Goal: Obtain resource: Download file/media

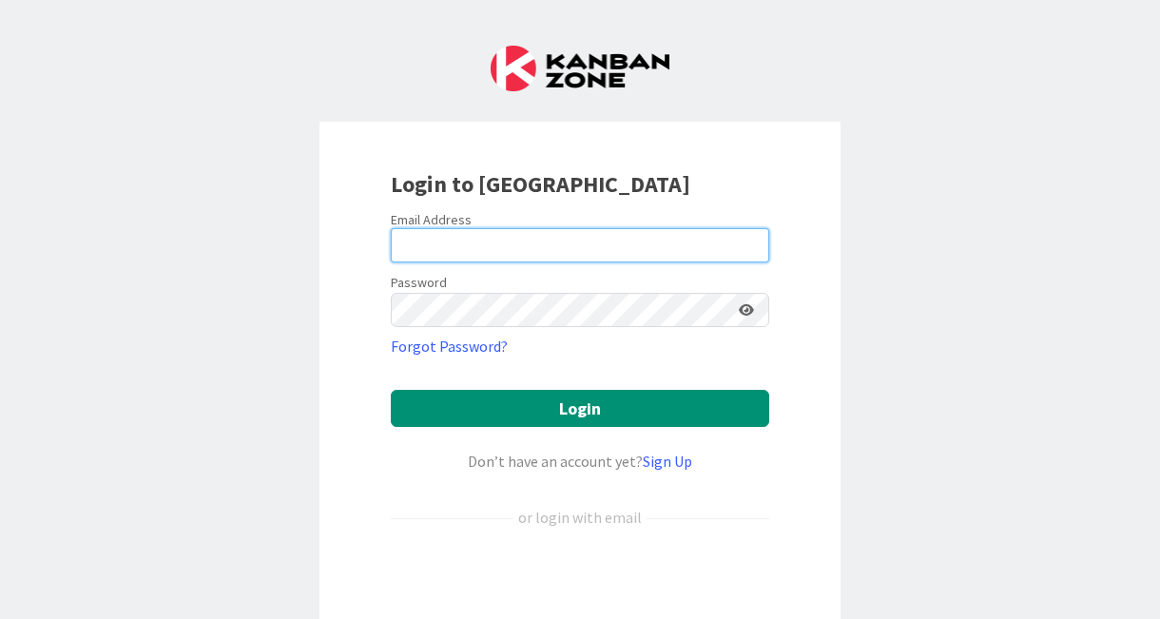
click at [540, 236] on input "email" at bounding box center [580, 245] width 378 height 34
type input "[EMAIL_ADDRESS][DOMAIN_NAME]"
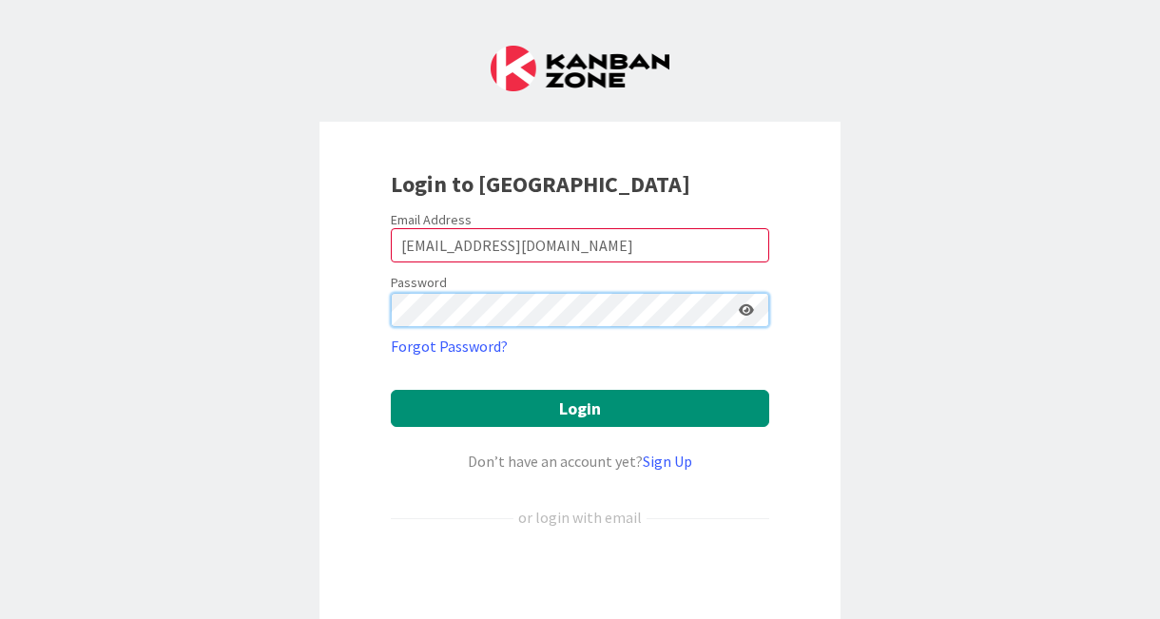
click at [391, 390] on button "Login" at bounding box center [580, 408] width 378 height 37
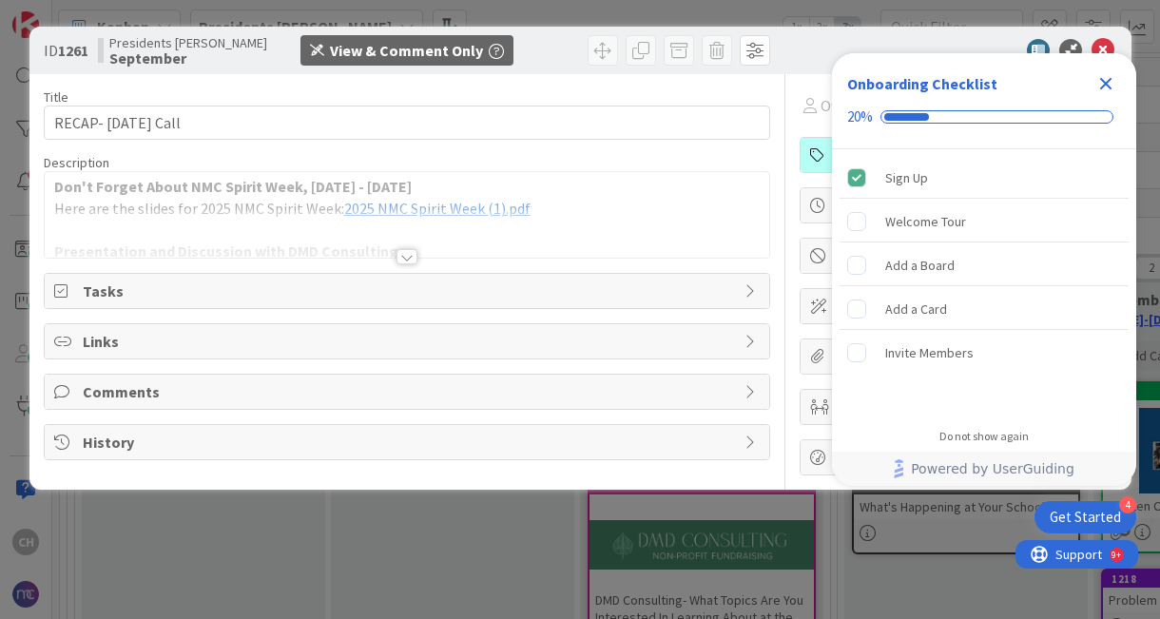
click at [1102, 82] on icon "Close Checklist" at bounding box center [1106, 84] width 12 height 12
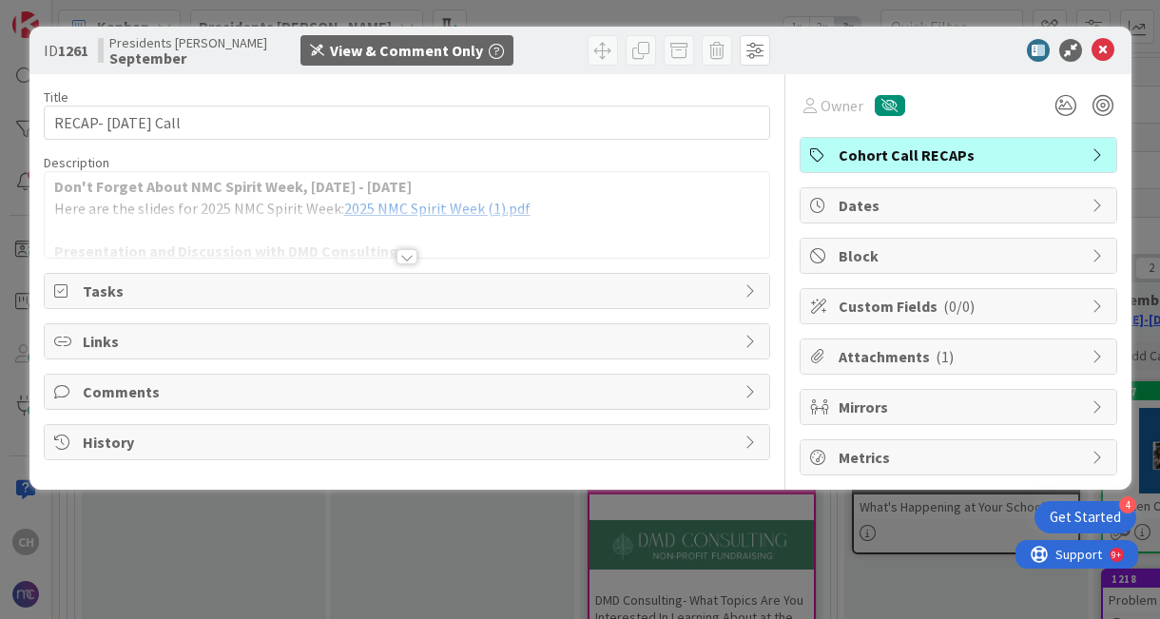
click at [916, 163] on span "Cohort Call RECAPs" at bounding box center [959, 155] width 243 height 23
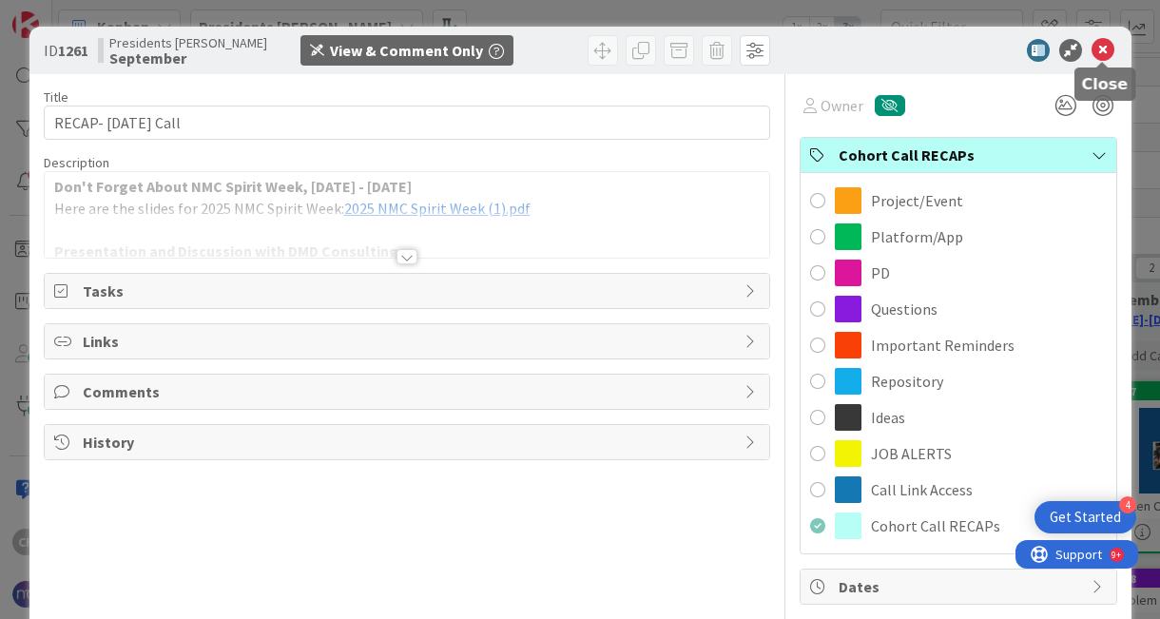
click at [1104, 50] on icon at bounding box center [1102, 50] width 23 height 23
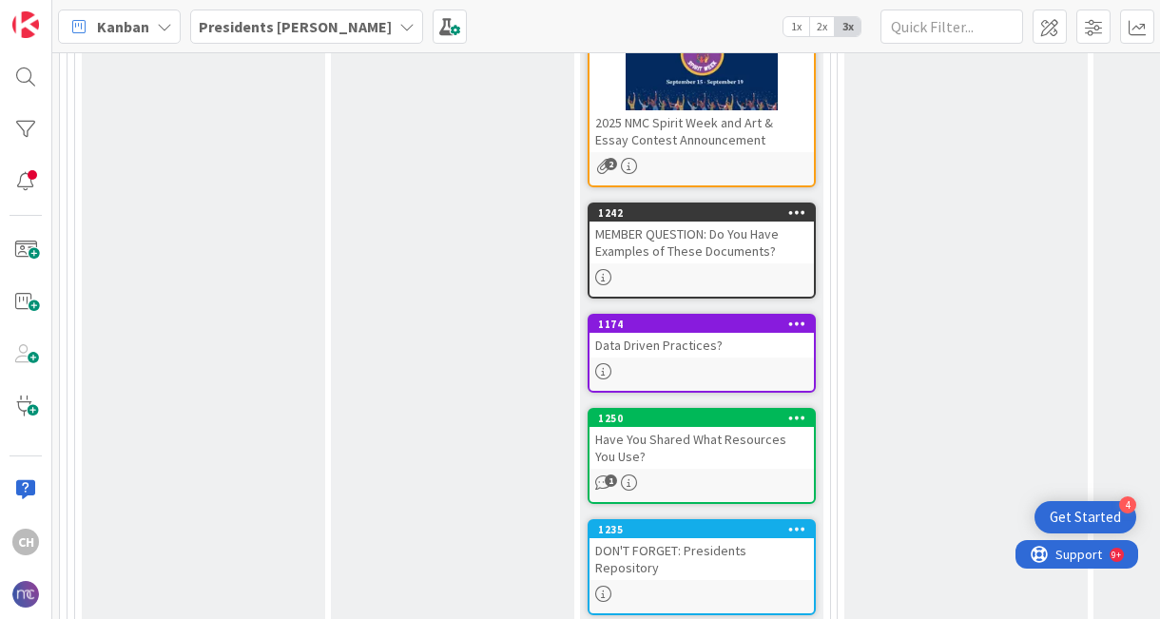
scroll to position [782, 0]
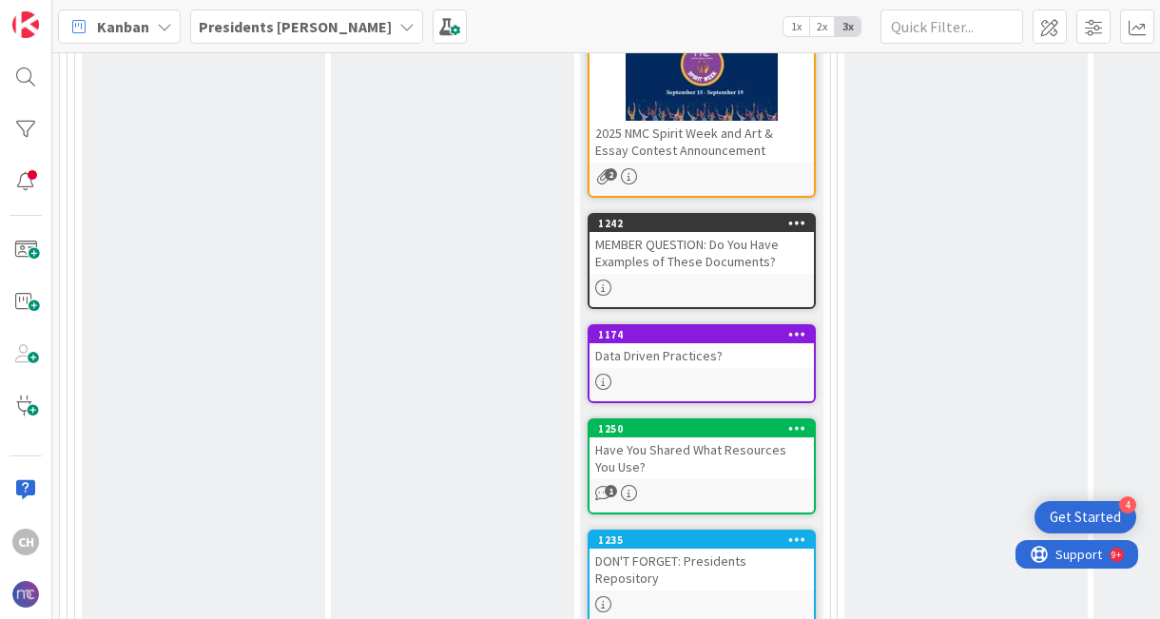
click at [740, 86] on div at bounding box center [701, 78] width 224 height 86
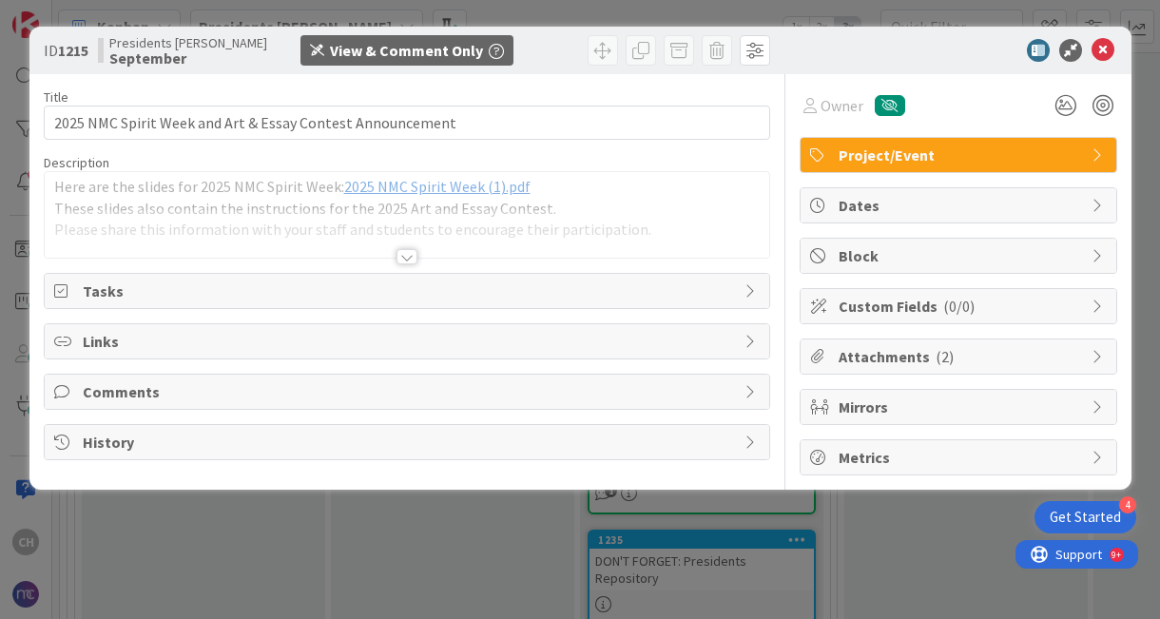
click at [615, 212] on div at bounding box center [407, 233] width 724 height 48
click at [403, 259] on div at bounding box center [406, 258] width 21 height 15
click at [457, 224] on div at bounding box center [407, 233] width 724 height 48
click at [505, 188] on span "2025 NMC Spirit Week (1).pdf" at bounding box center [437, 186] width 186 height 19
click at [1104, 48] on icon at bounding box center [1102, 50] width 23 height 23
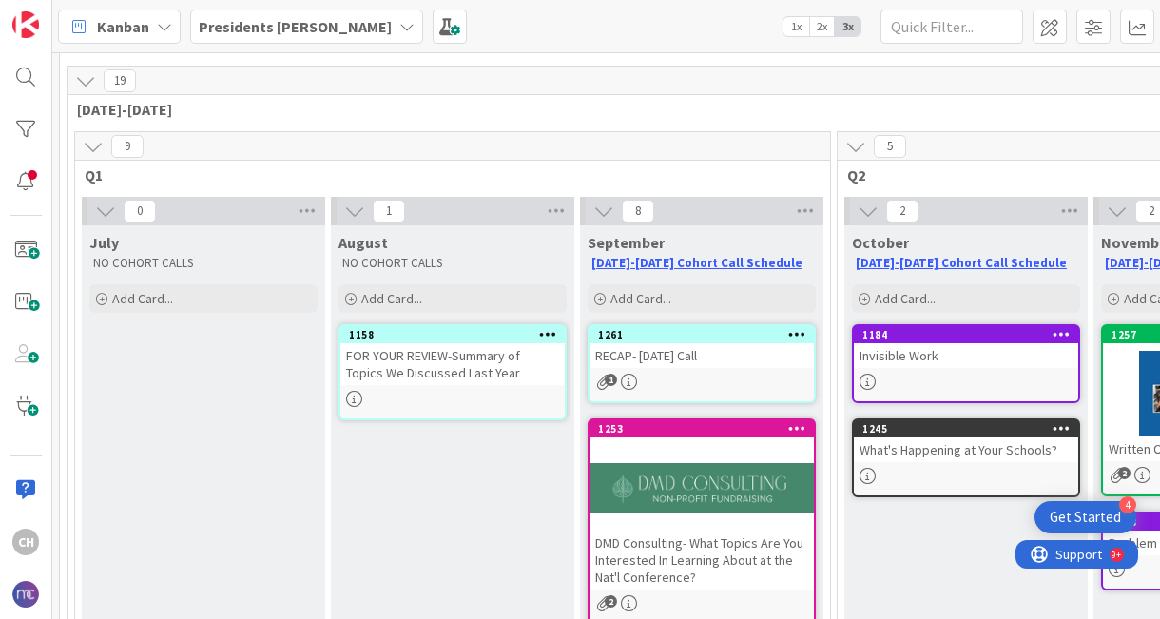
scroll to position [64, 0]
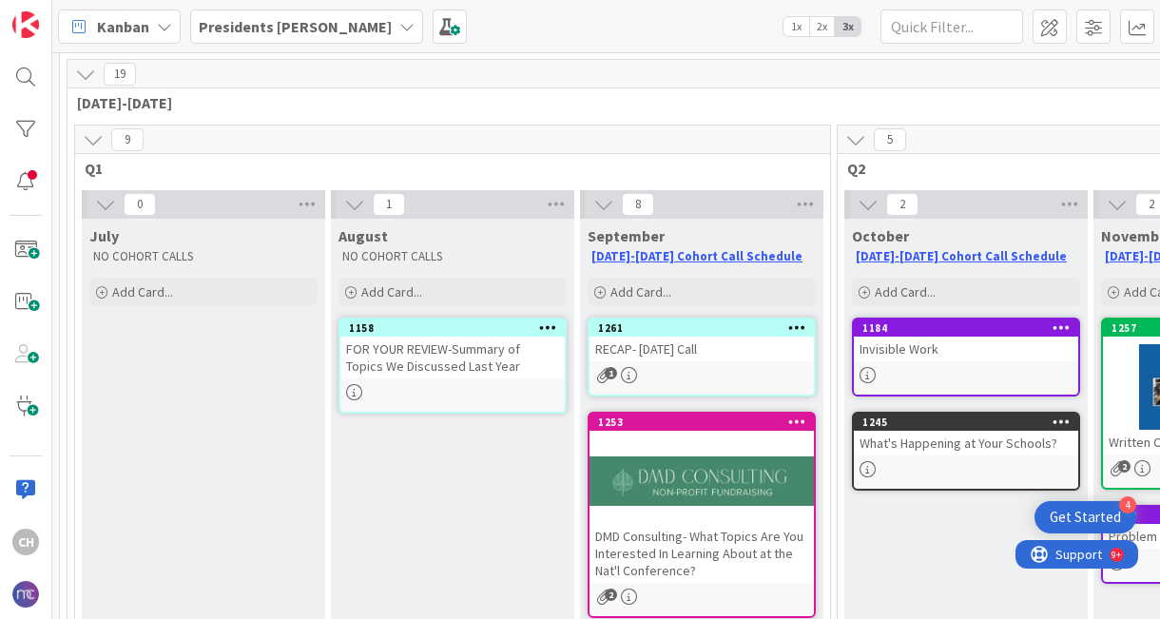
click at [971, 451] on div "What's Happening at Your Schools?" at bounding box center [966, 443] width 224 height 25
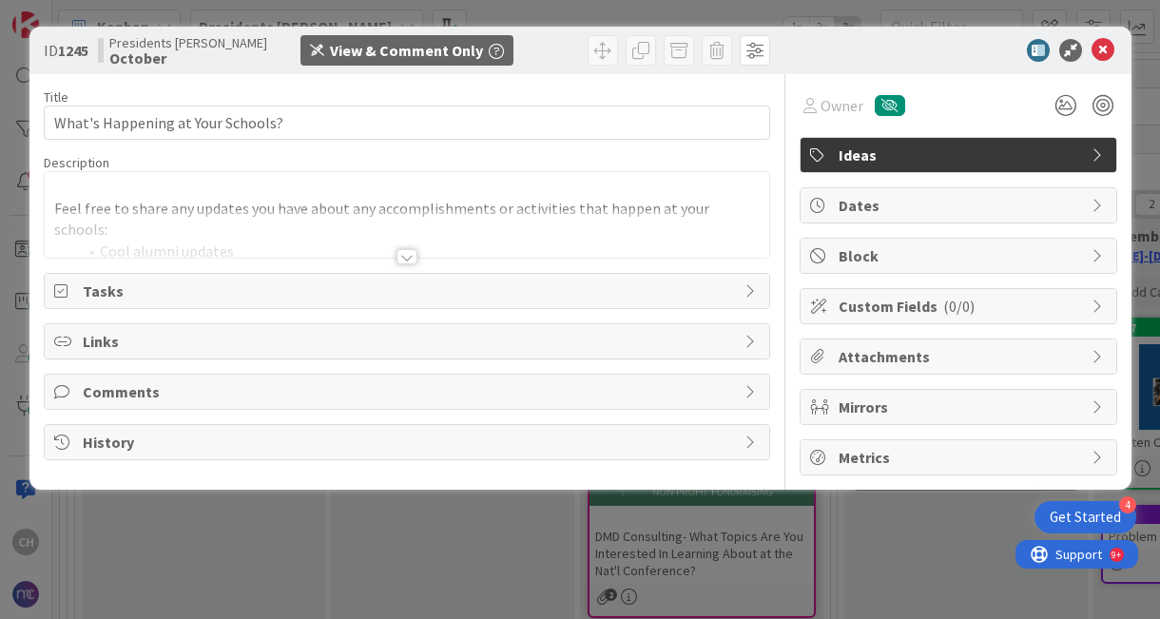
click at [409, 252] on div at bounding box center [406, 256] width 21 height 15
